Goal: Communication & Community: Answer question/provide support

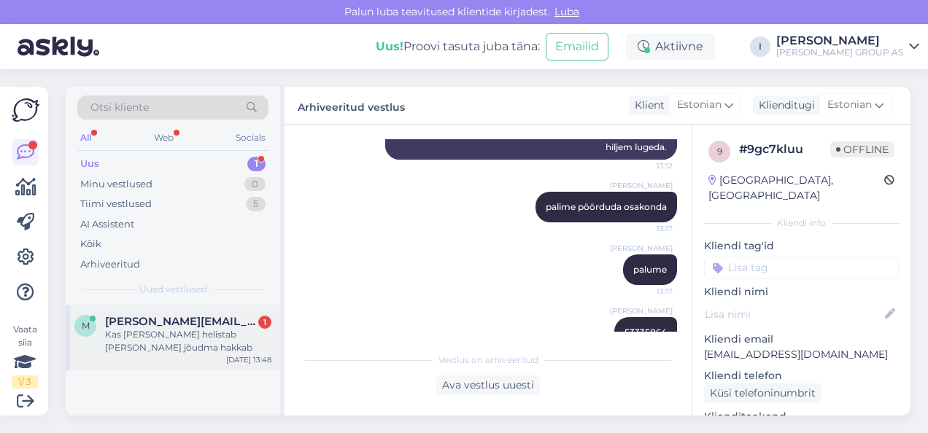
click at [131, 338] on div "Kas [PERSON_NAME] helistab [PERSON_NAME] jõudma hakkab" at bounding box center [188, 341] width 166 height 26
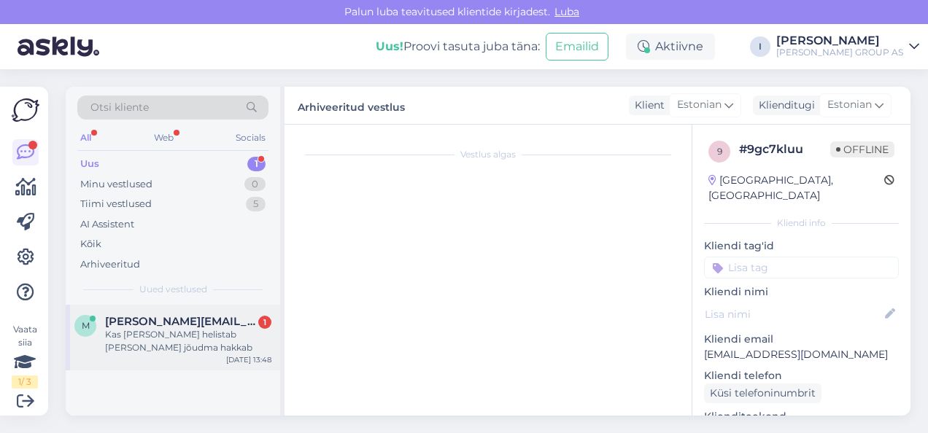
scroll to position [687, 0]
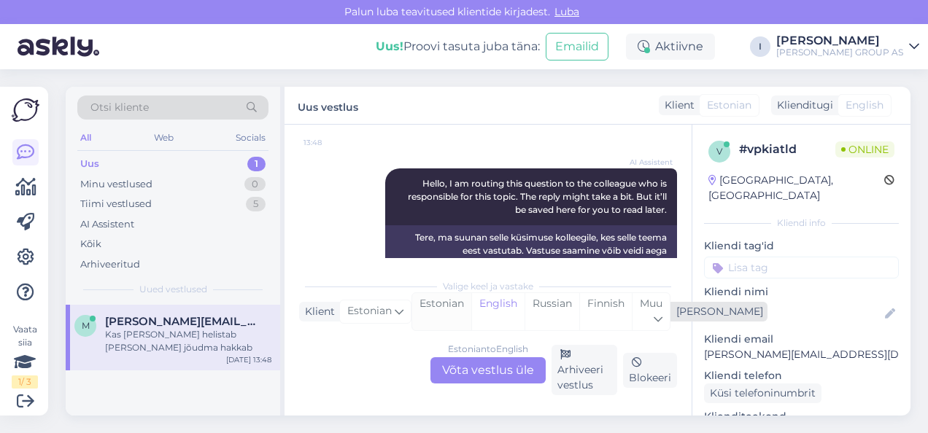
click at [454, 311] on div "Estonian" at bounding box center [441, 311] width 59 height 37
click at [509, 371] on div "Estonian to Estonian Võta vestlus üle" at bounding box center [487, 370] width 115 height 26
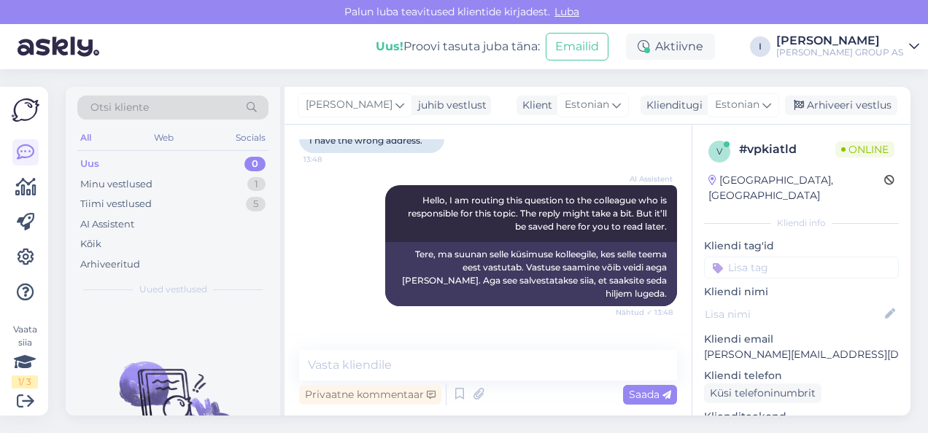
scroll to position [716, 0]
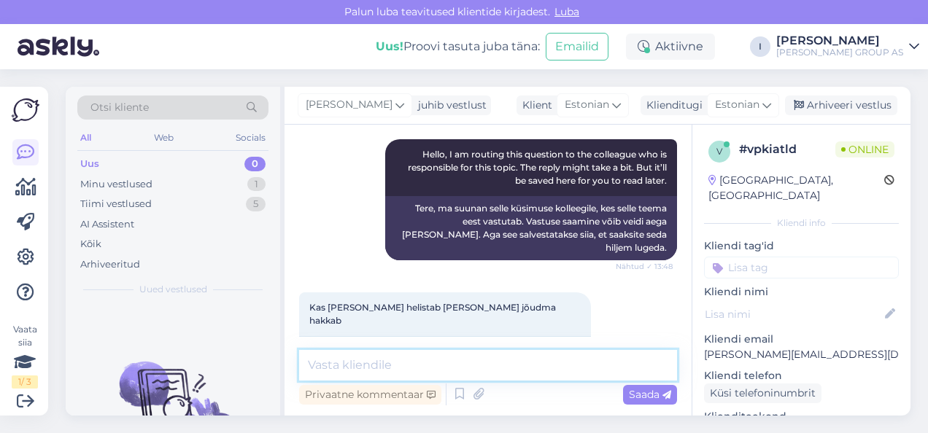
click at [414, 368] on textarea at bounding box center [488, 365] width 378 height 31
type textarea "[PERSON_NAME] kindlasti helistab ennem"
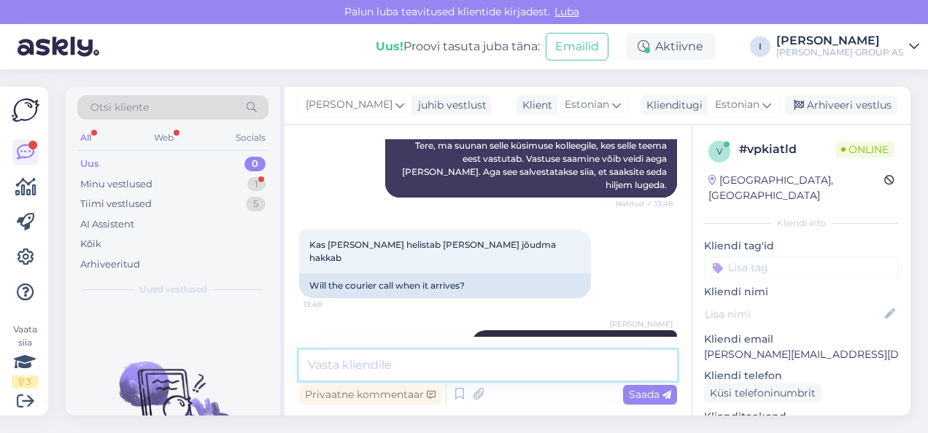
scroll to position [842, 0]
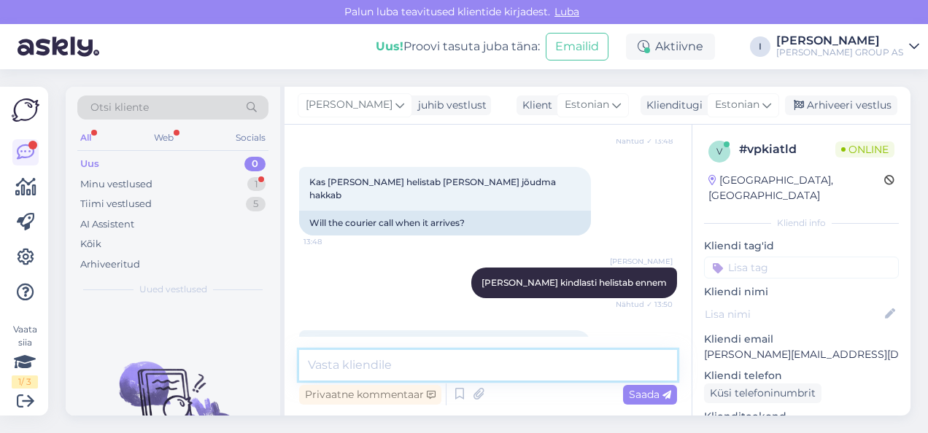
click at [365, 357] on textarea at bounding box center [488, 365] width 378 height 31
type textarea "kirjutage tellimuse numbrit"
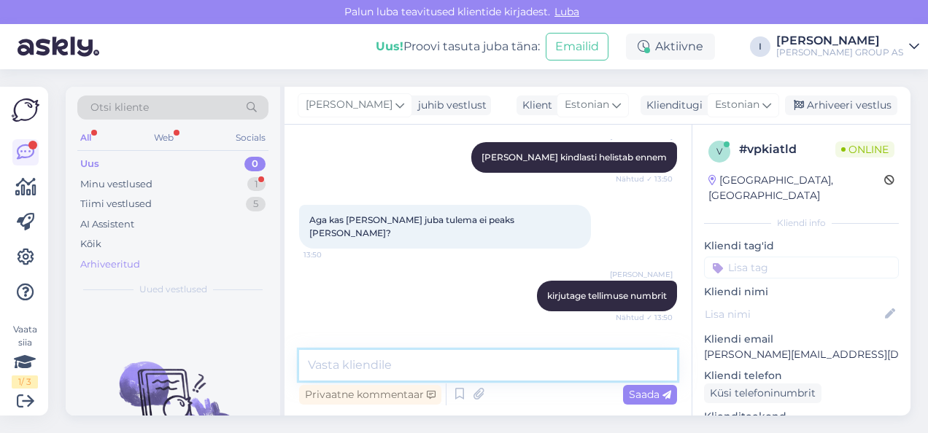
scroll to position [1030, 0]
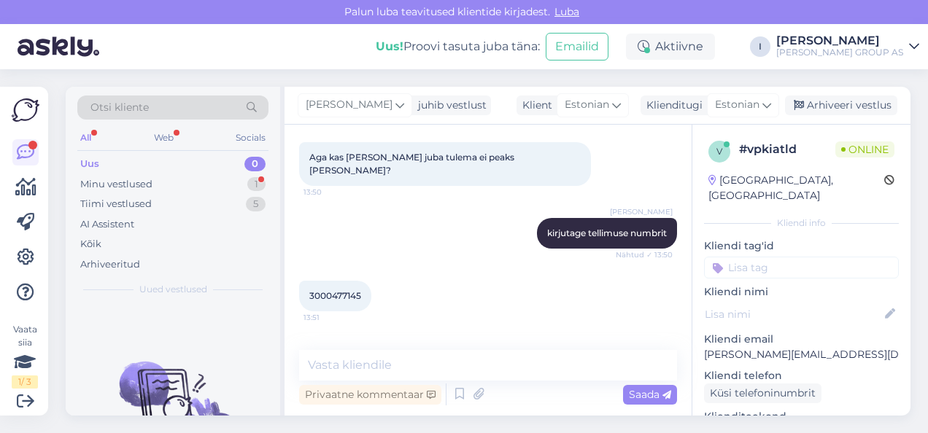
click at [355, 290] on span "3000477145" at bounding box center [335, 295] width 52 height 11
copy div "3000477145 13:51"
click at [445, 365] on textarea at bounding box center [488, 365] width 378 height 31
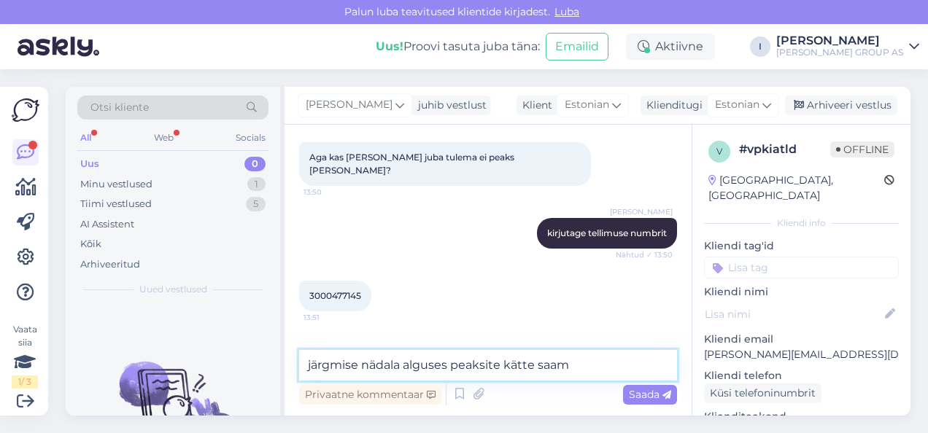
type textarea "järgmise nädala alguses peaksite kätte saama"
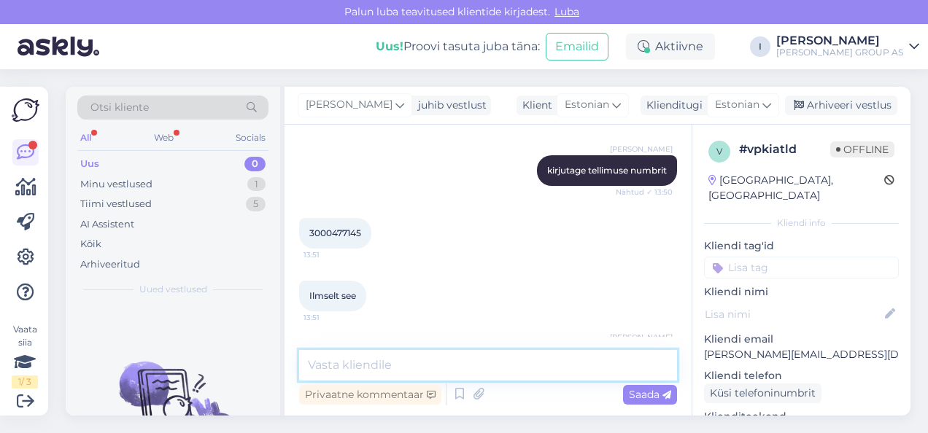
click at [441, 375] on textarea at bounding box center [488, 365] width 378 height 31
paste textarea "Tõrva linn [GEOGRAPHIC_DATA] mnt 60-14 68607 Tõrva [GEOGRAPHIC_DATA]"
type textarea "tarne aadress on pandud [STREET_ADDRESS] [GEOGRAPHIC_DATA]"
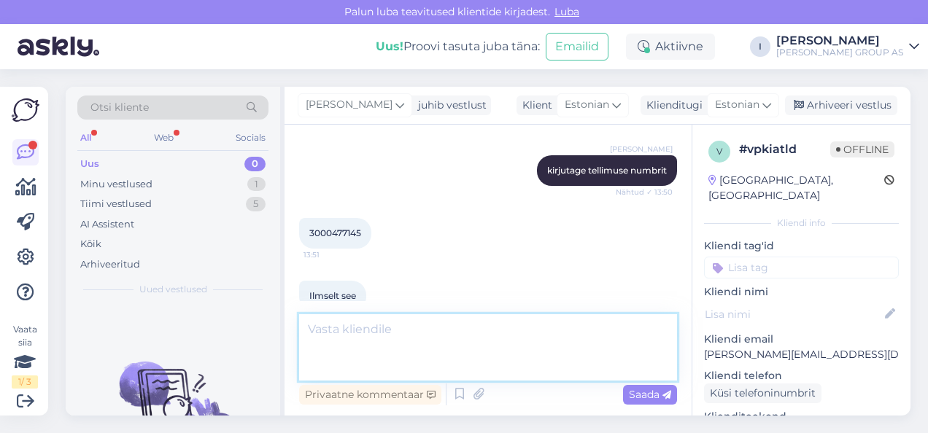
scroll to position [1182, 0]
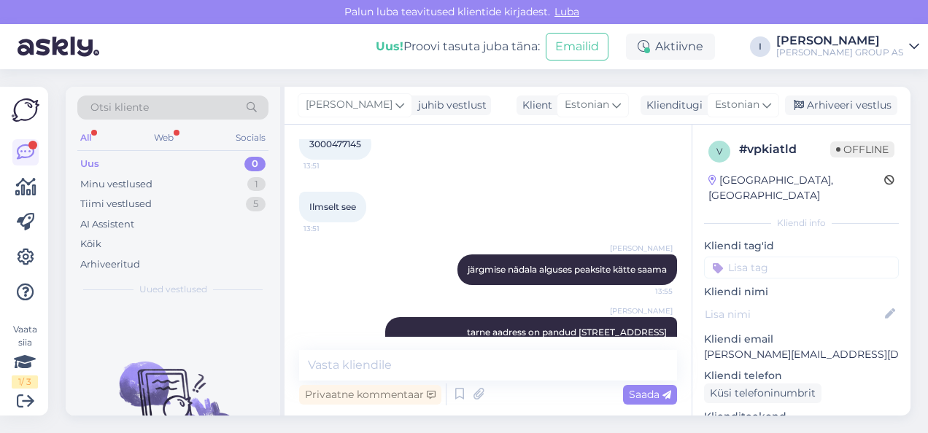
click at [179, 160] on div "Uus 0" at bounding box center [172, 164] width 191 height 20
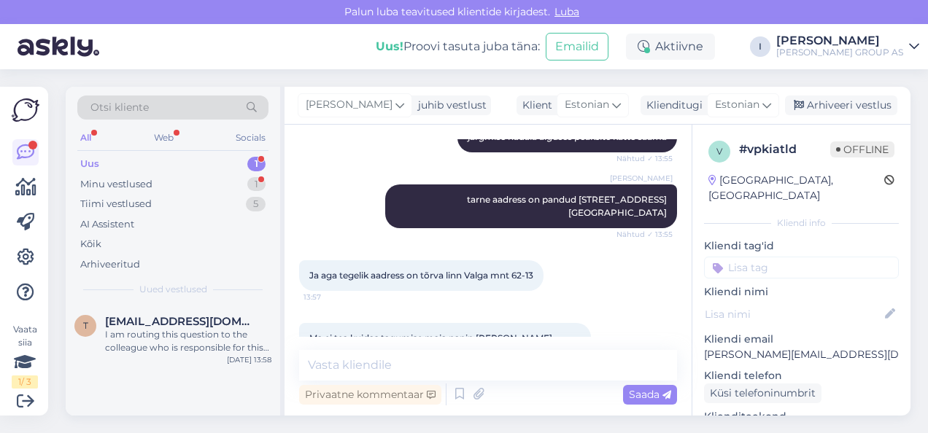
scroll to position [1320, 0]
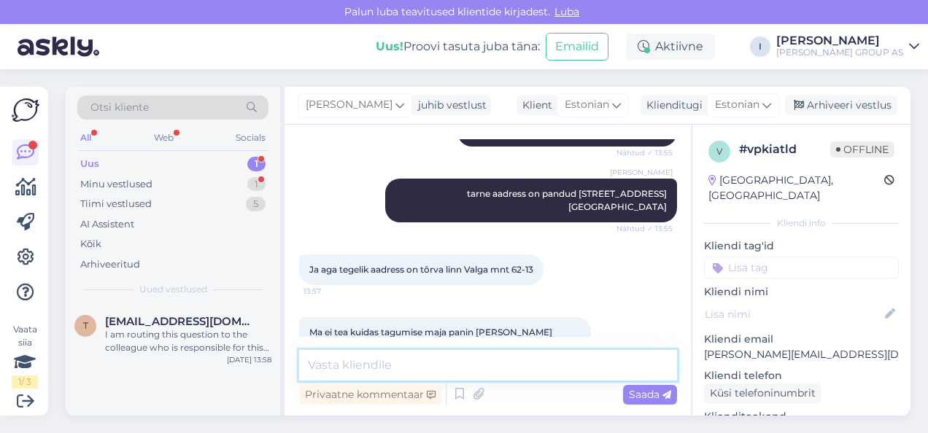
click at [580, 372] on textarea at bounding box center [488, 365] width 378 height 31
type textarea "edastame [PERSON_NAME] firmale"
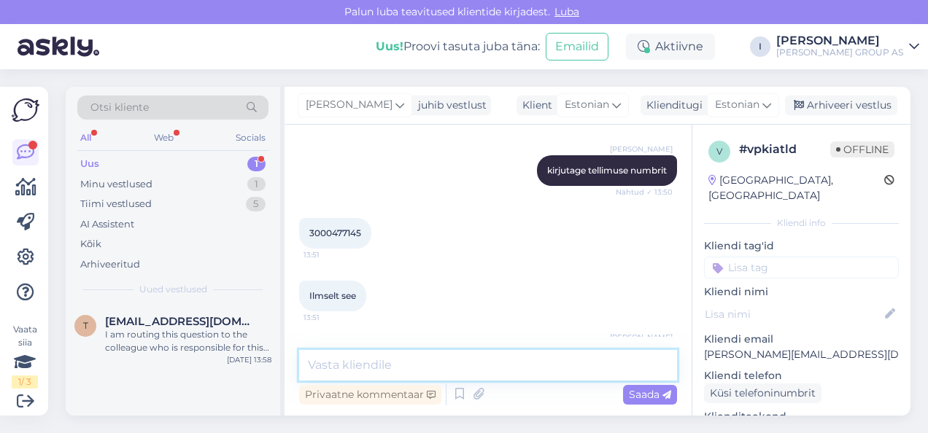
scroll to position [1092, 0]
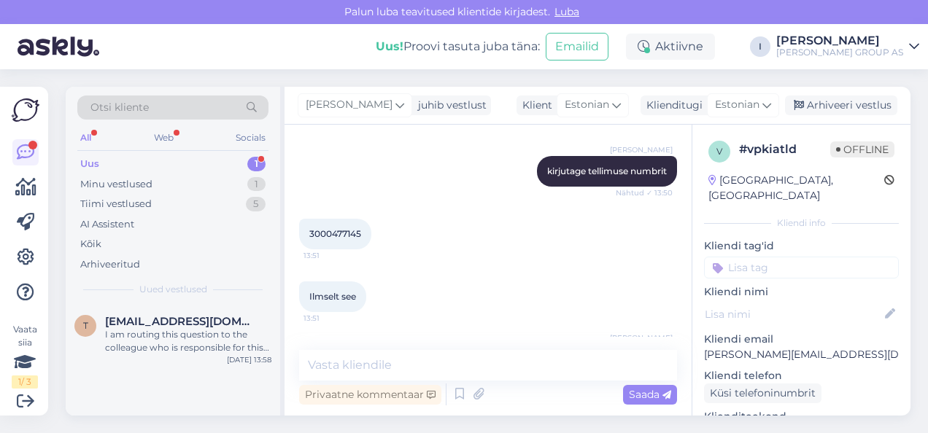
click at [352, 228] on span "3000477145" at bounding box center [335, 233] width 52 height 11
copy div "3000477145 13:51"
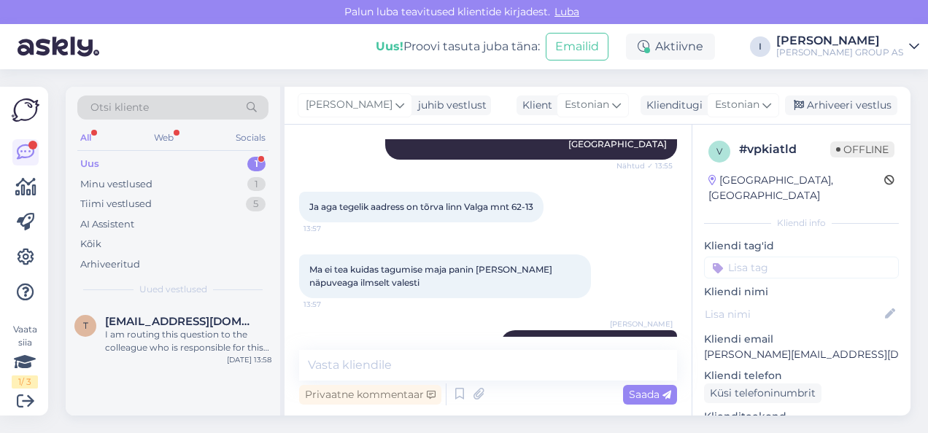
drag, startPoint x: 541, startPoint y: 166, endPoint x: 470, endPoint y: 166, distance: 70.8
click at [470, 192] on div "Ja aga tegelik aadress on tõrva linn Valga mnt 62-13 13:57" at bounding box center [421, 207] width 244 height 31
copy span "Valga mnt 62-13"
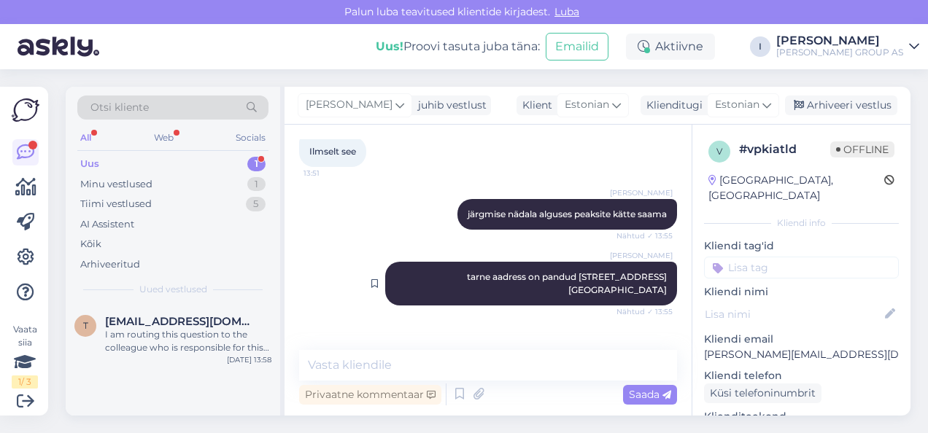
drag, startPoint x: 603, startPoint y: 236, endPoint x: 661, endPoint y: 252, distance: 60.3
click at [661, 262] on div "[PERSON_NAME] aadress on pandud [STREET_ADDRESS] Tõrva Valgamaa Nähtud ✓ 13:55" at bounding box center [531, 284] width 292 height 44
copy span "68607 Tõrva Valgamaa"
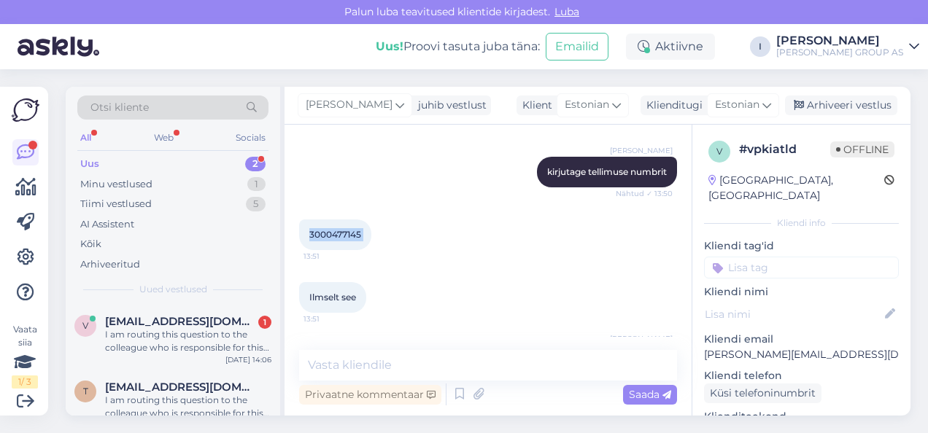
scroll to position [1383, 0]
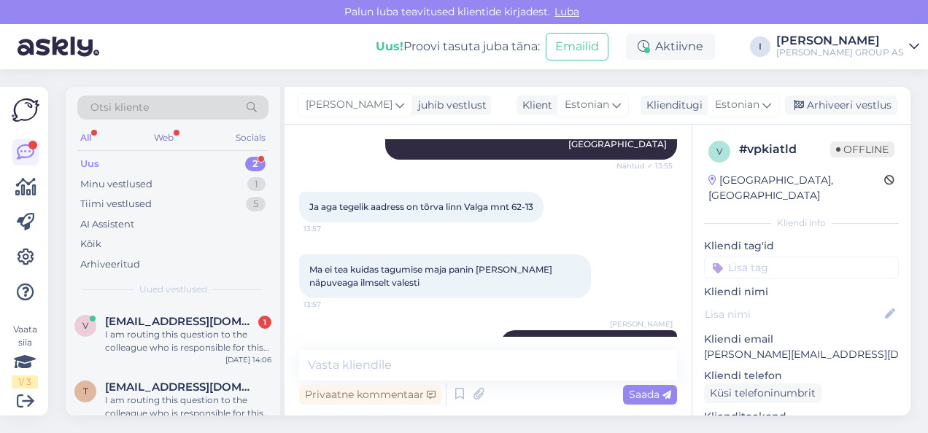
click at [851, 93] on div "[PERSON_NAME] juhib vestlust Klient [DEMOGRAPHIC_DATA] Klienditugi [DEMOGRAPHIC…" at bounding box center [598, 106] width 626 height 38
click at [851, 96] on div "Arhiveeri vestlus" at bounding box center [841, 106] width 112 height 20
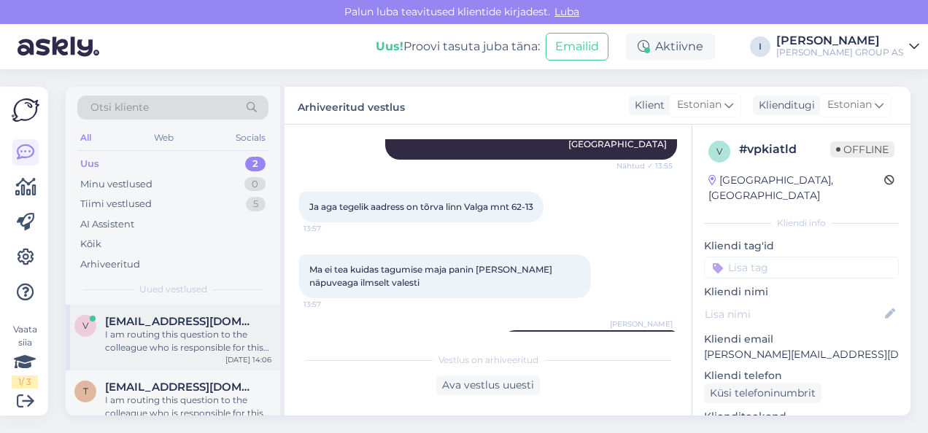
click at [142, 327] on span "[EMAIL_ADDRESS][DOMAIN_NAME]" at bounding box center [181, 321] width 152 height 13
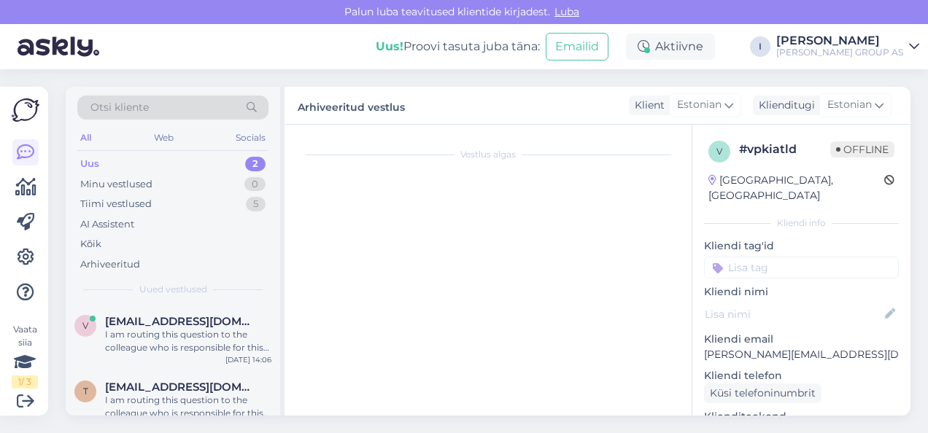
scroll to position [630, 0]
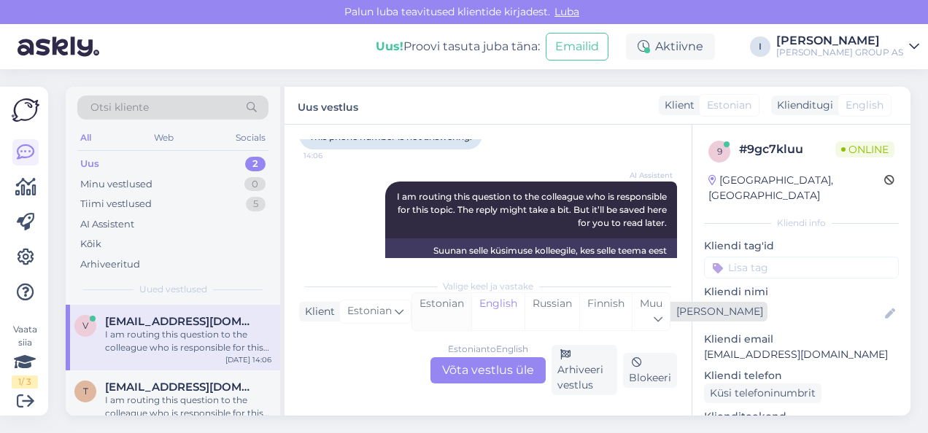
click at [456, 320] on div "Estonian" at bounding box center [441, 311] width 59 height 37
click at [469, 368] on div "Estonian to Estonian Võta vestlus üle" at bounding box center [487, 370] width 115 height 26
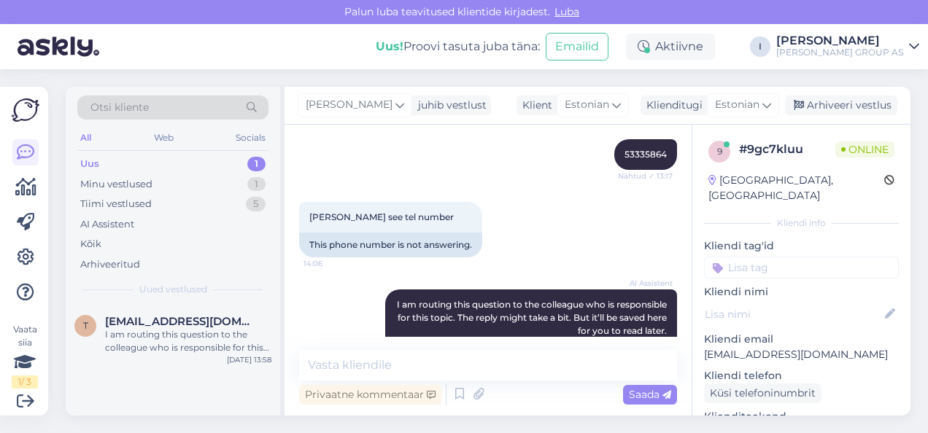
scroll to position [572, 0]
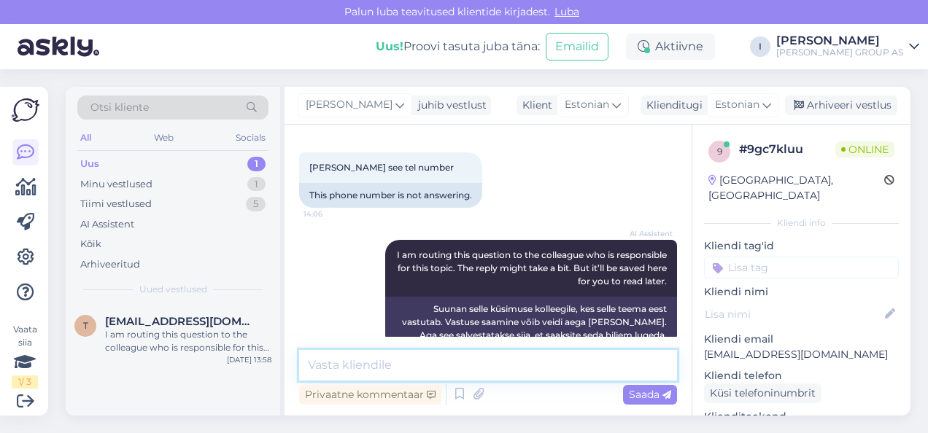
click at [511, 368] on textarea at bounding box center [488, 365] width 378 height 31
type textarea "57874702"
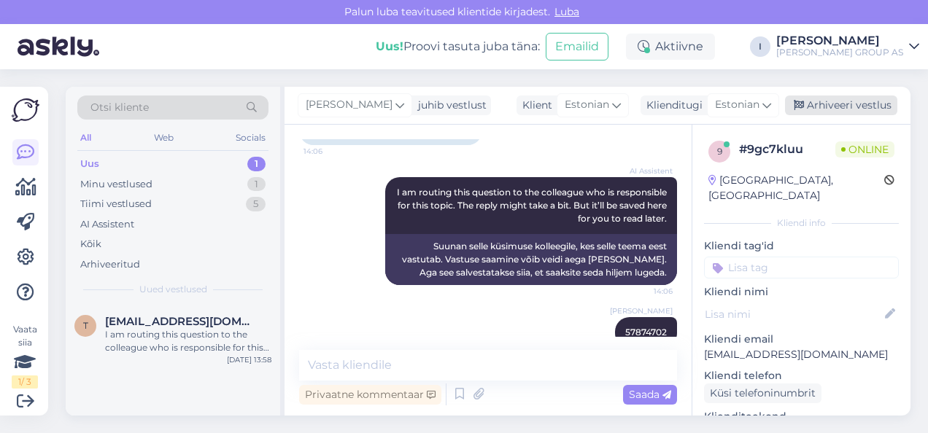
click at [835, 101] on div "Arhiveeri vestlus" at bounding box center [841, 106] width 112 height 20
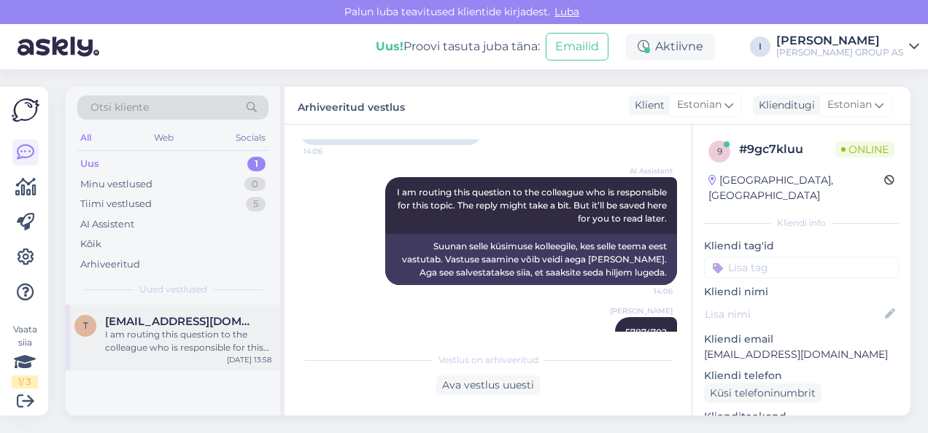
click at [168, 333] on div "I am routing this question to the colleague who is responsible for this topic. …" at bounding box center [188, 341] width 166 height 26
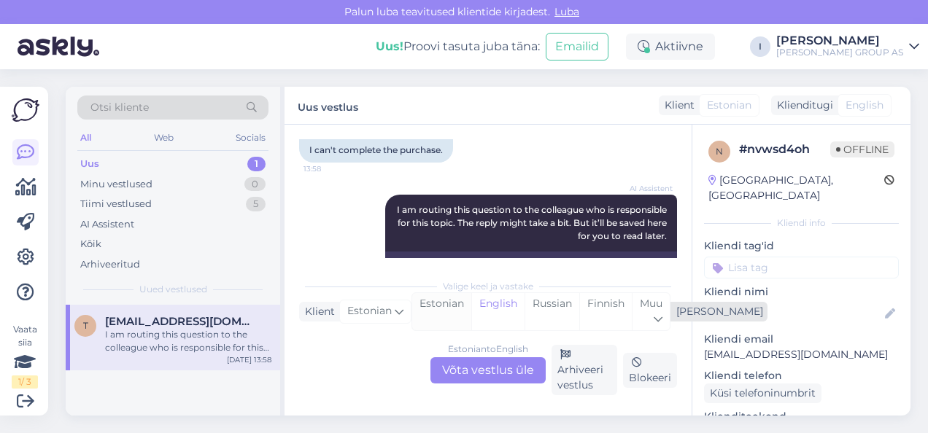
click at [441, 304] on div "Estonian" at bounding box center [441, 311] width 59 height 37
click at [444, 379] on div "Estonian to Estonian Võta vestlus üle" at bounding box center [487, 370] width 115 height 26
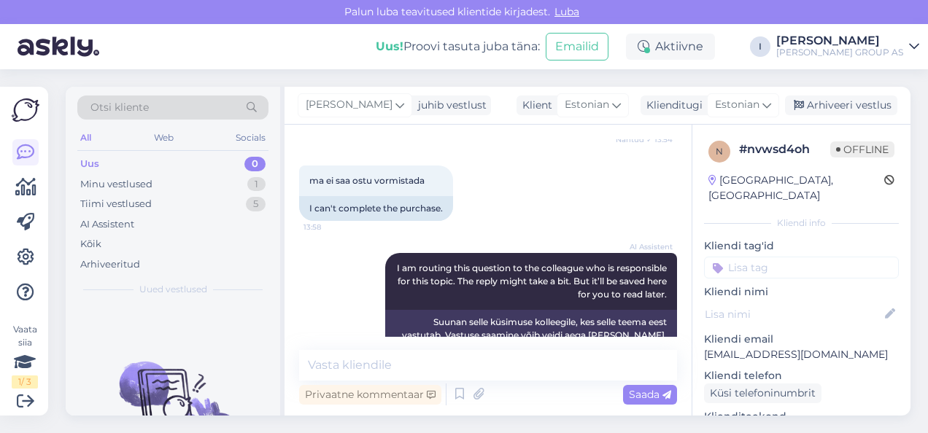
scroll to position [1119, 0]
click at [387, 371] on textarea at bounding box center [488, 365] width 378 height 31
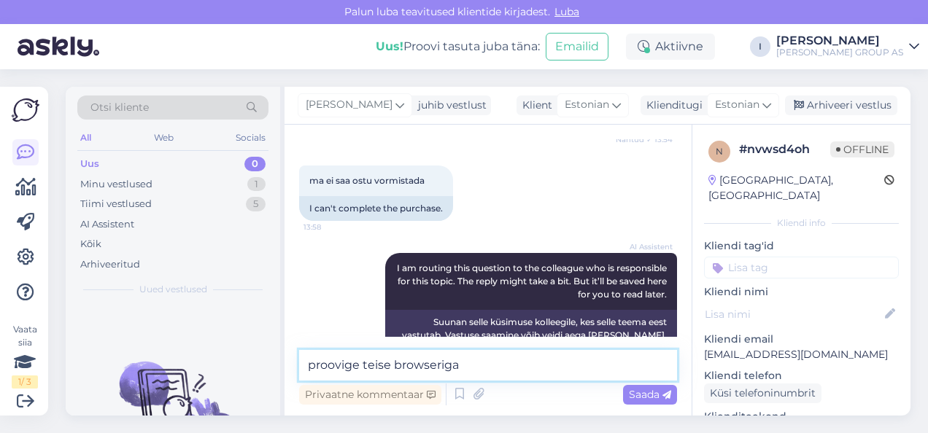
type textarea "proovige teise browseriga"
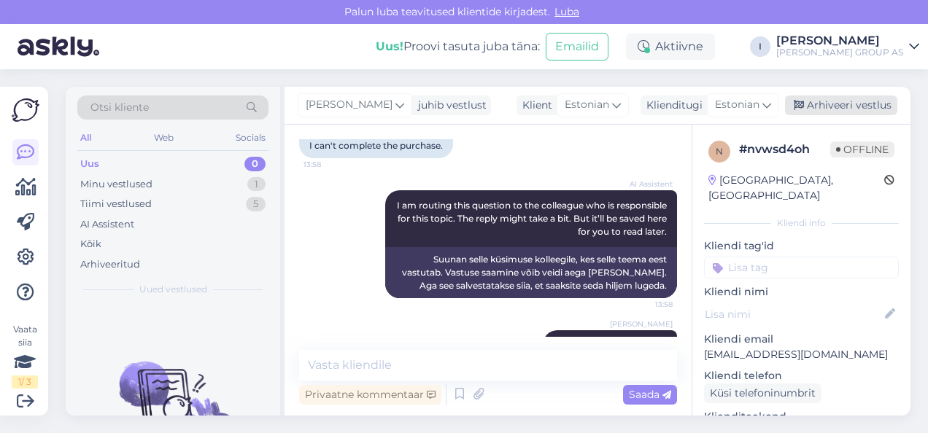
click at [837, 102] on div "Arhiveeri vestlus" at bounding box center [841, 106] width 112 height 20
